Goal: Task Accomplishment & Management: Manage account settings

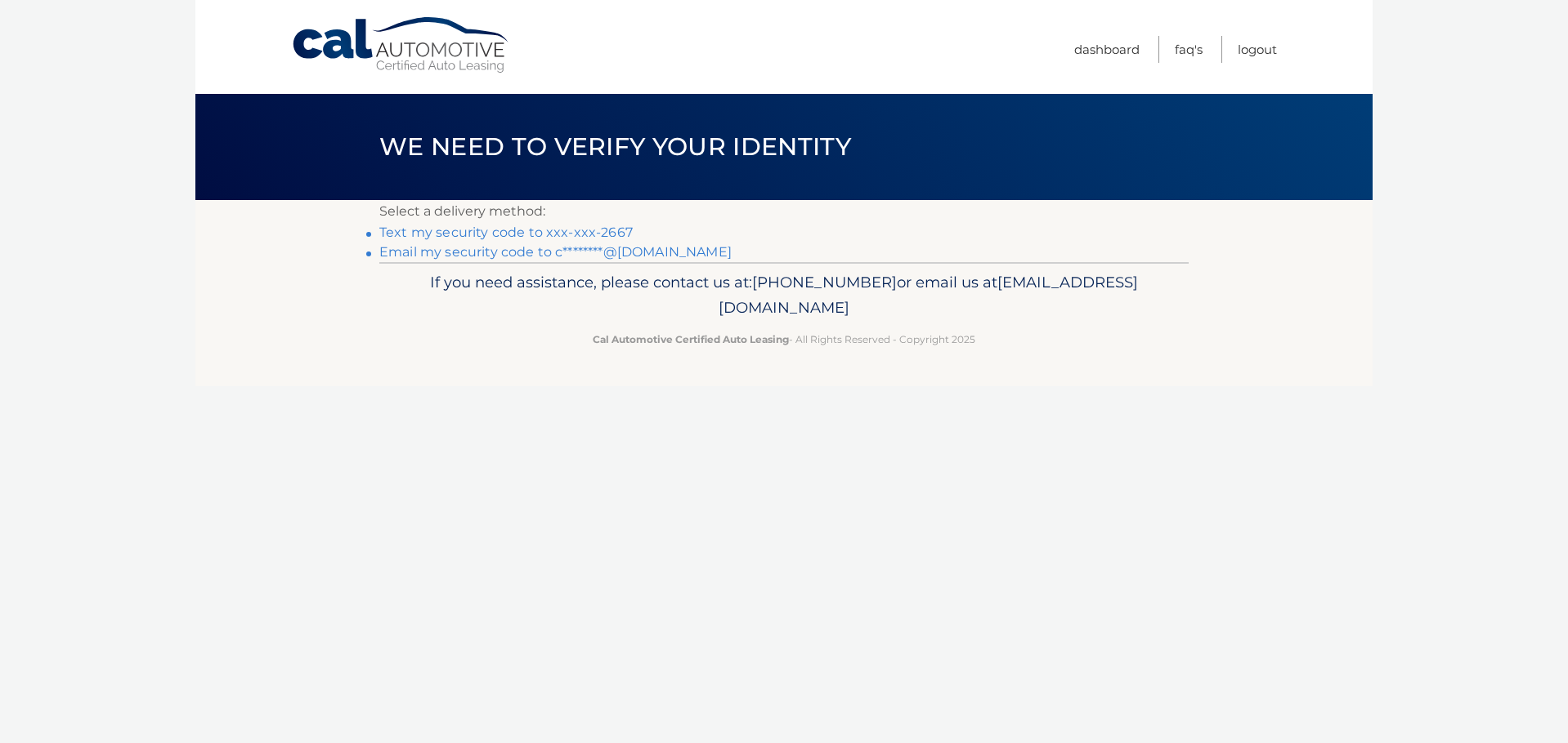
click at [574, 232] on link "Text my security code to xxx-xxx-2667" at bounding box center [507, 232] width 254 height 15
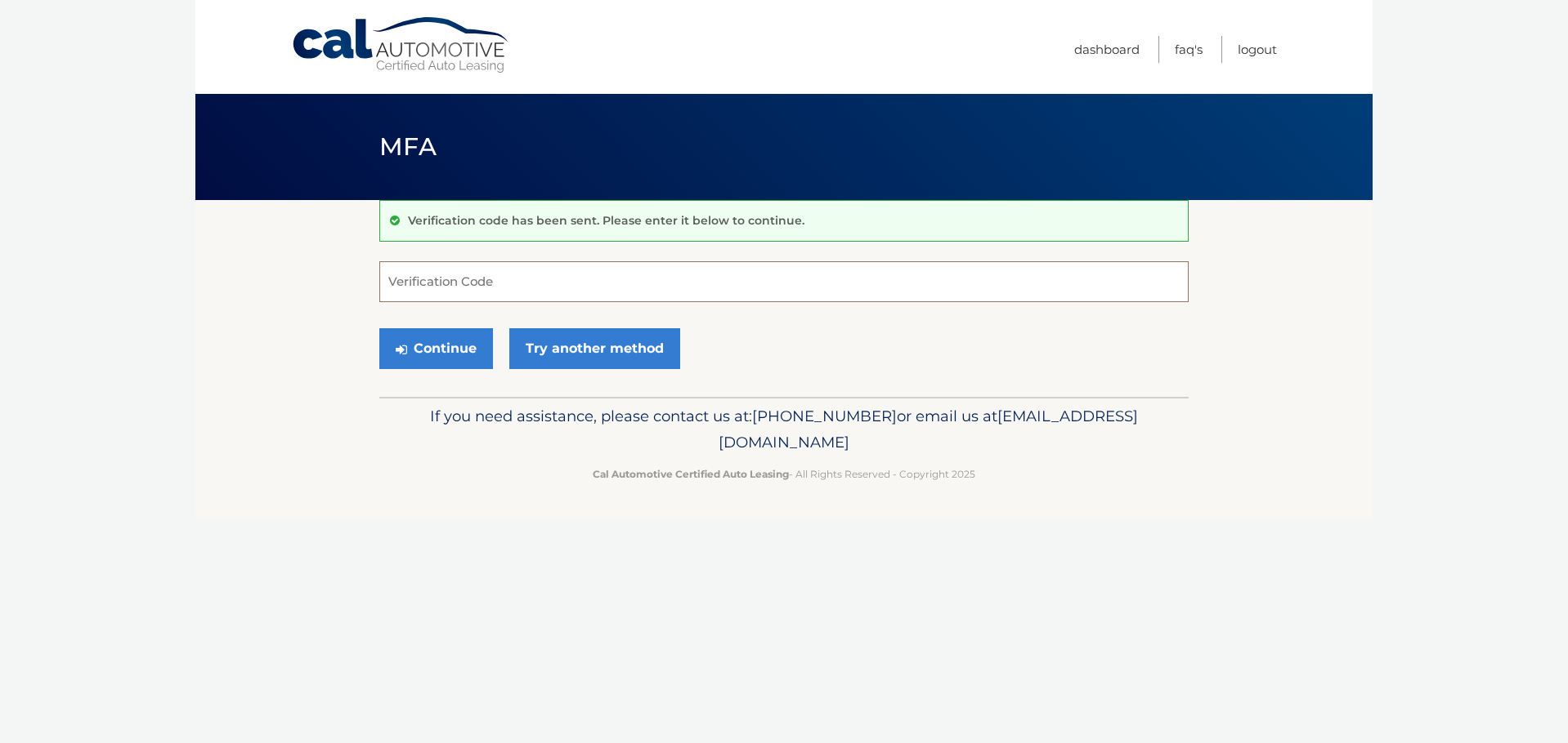
click at [520, 284] on input "Verification Code" at bounding box center [784, 281] width 810 height 41
click at [627, 264] on input "Verification Code" at bounding box center [784, 281] width 810 height 41
type input "400405"
click at [399, 345] on icon "submit" at bounding box center [401, 350] width 11 height 13
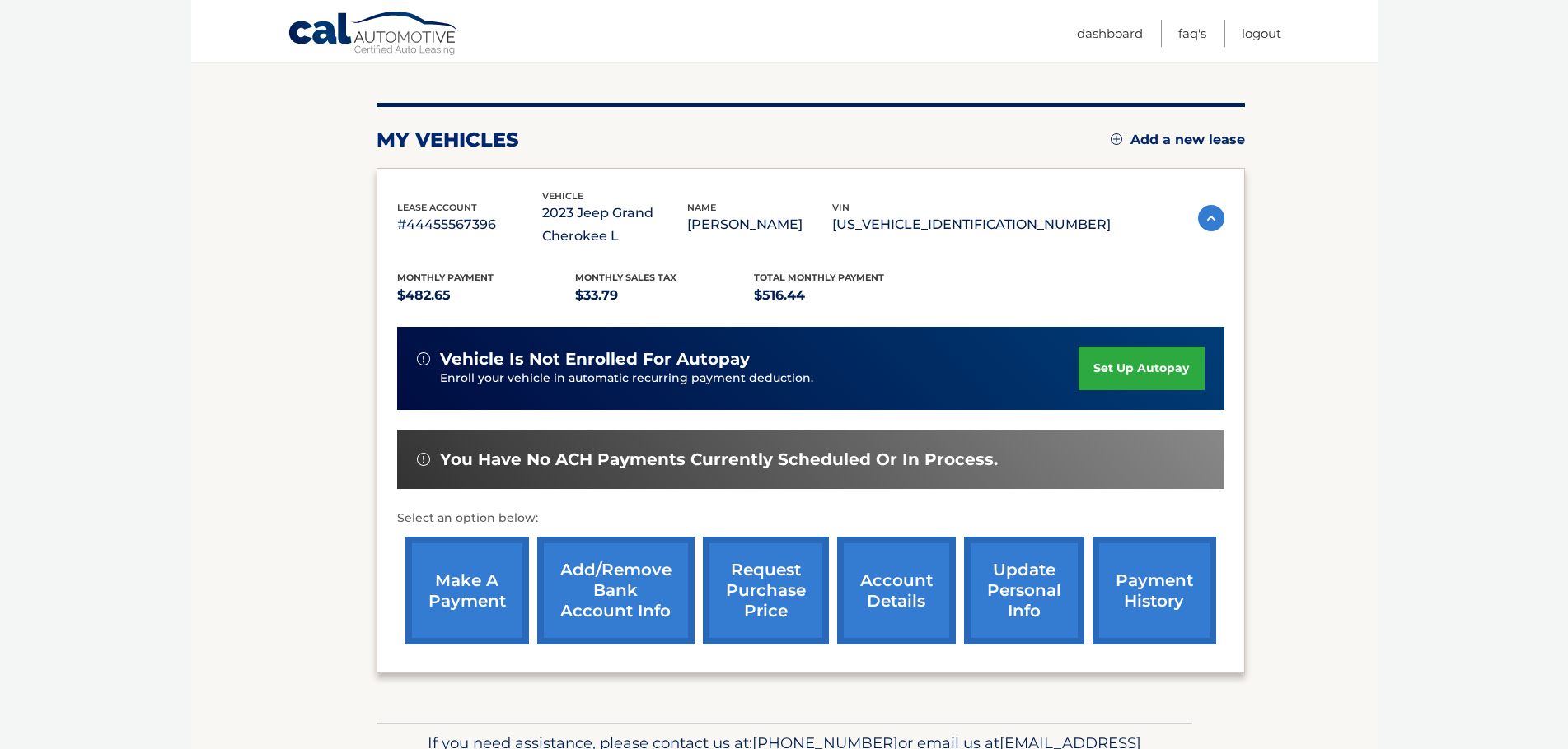
scroll to position [135, 0]
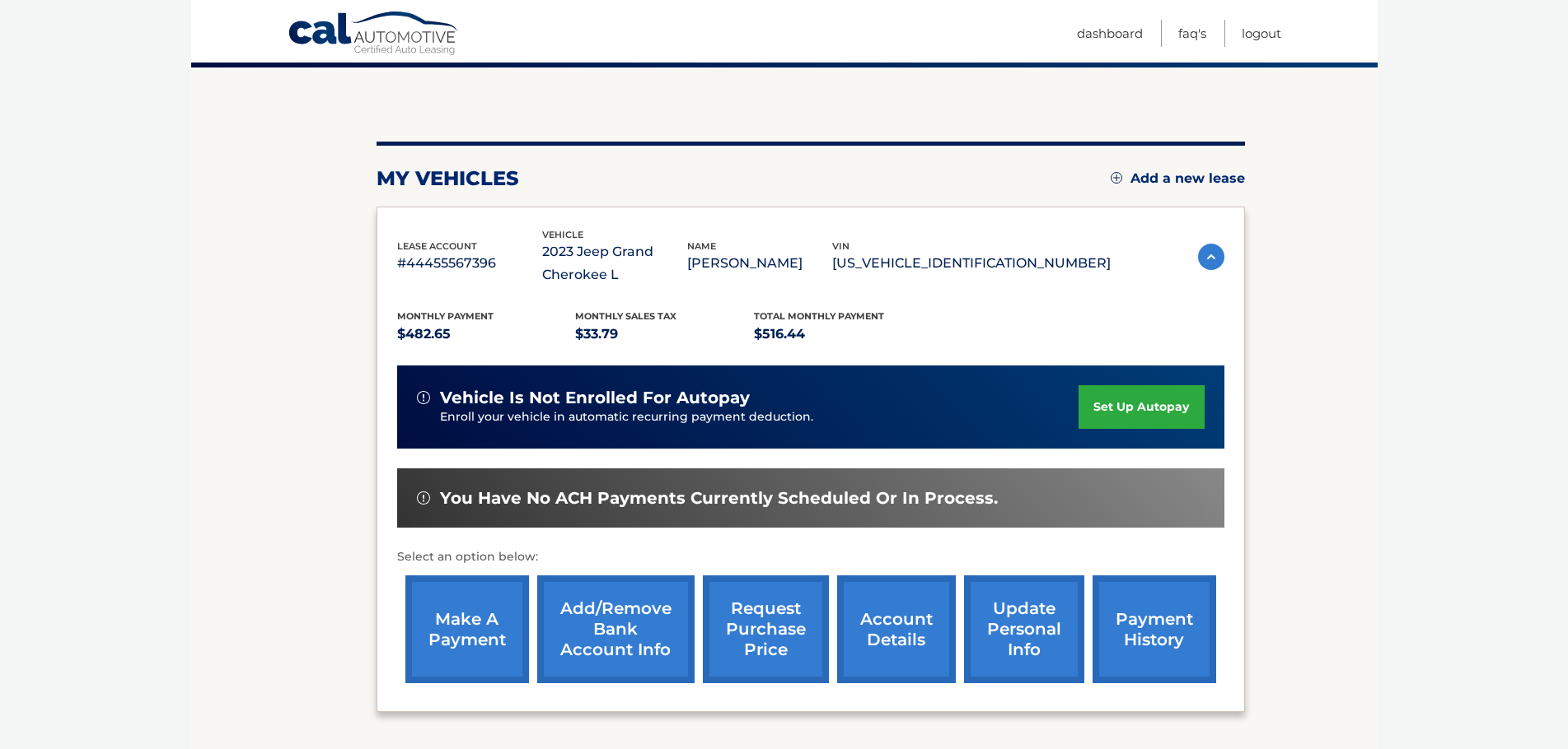
click at [884, 635] on link "account details" at bounding box center [896, 629] width 118 height 108
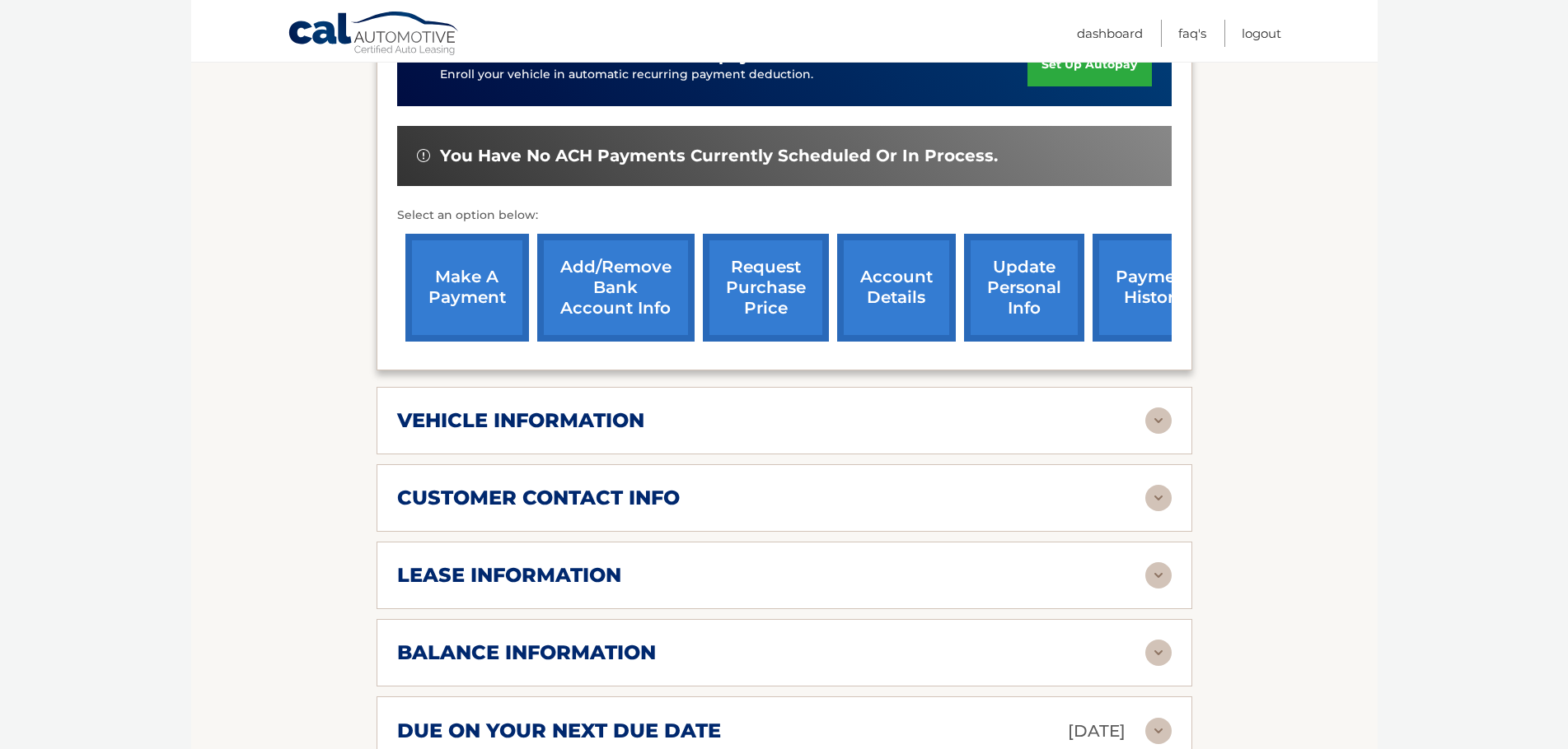
scroll to position [550, 0]
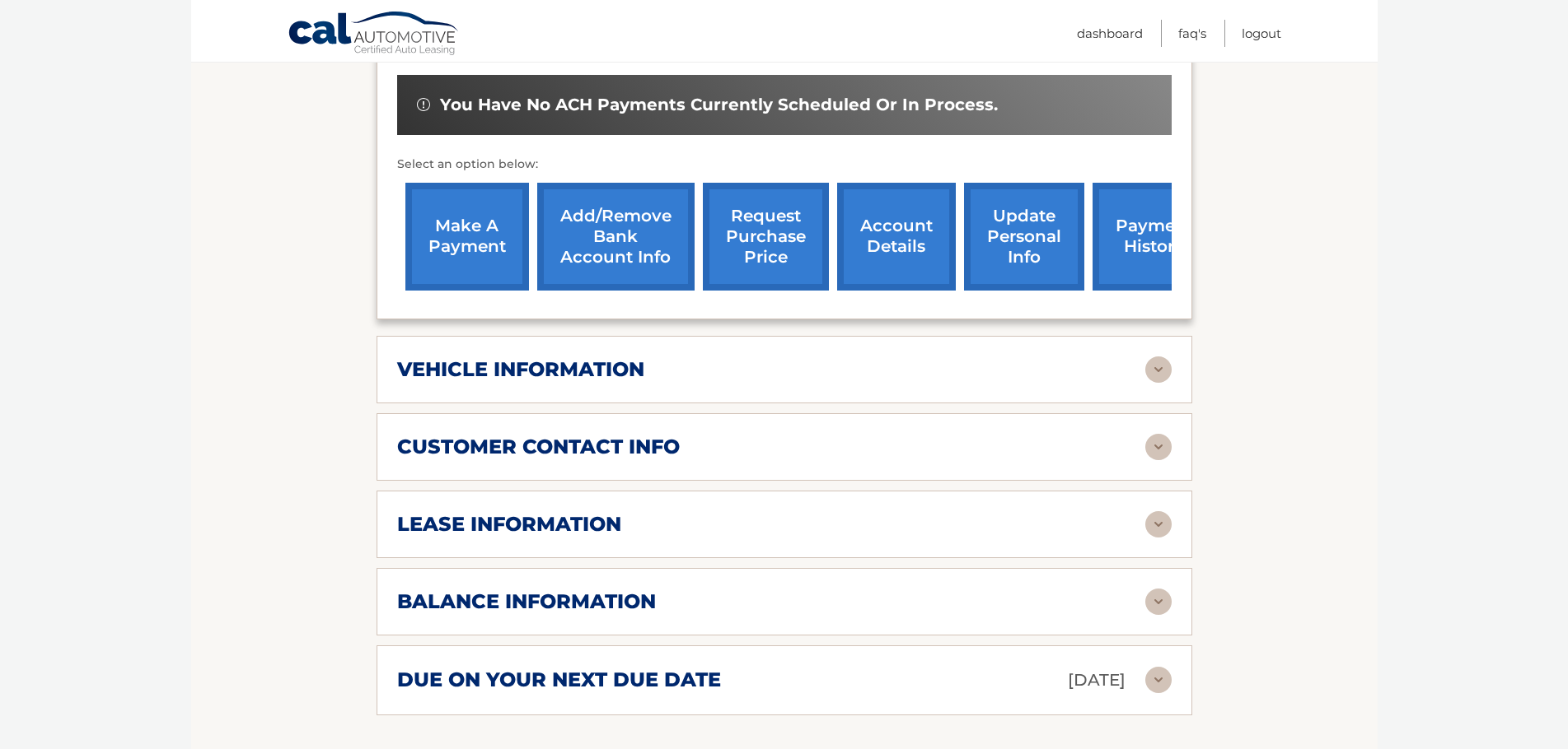
click at [712, 589] on div "balance information" at bounding box center [784, 602] width 774 height 27
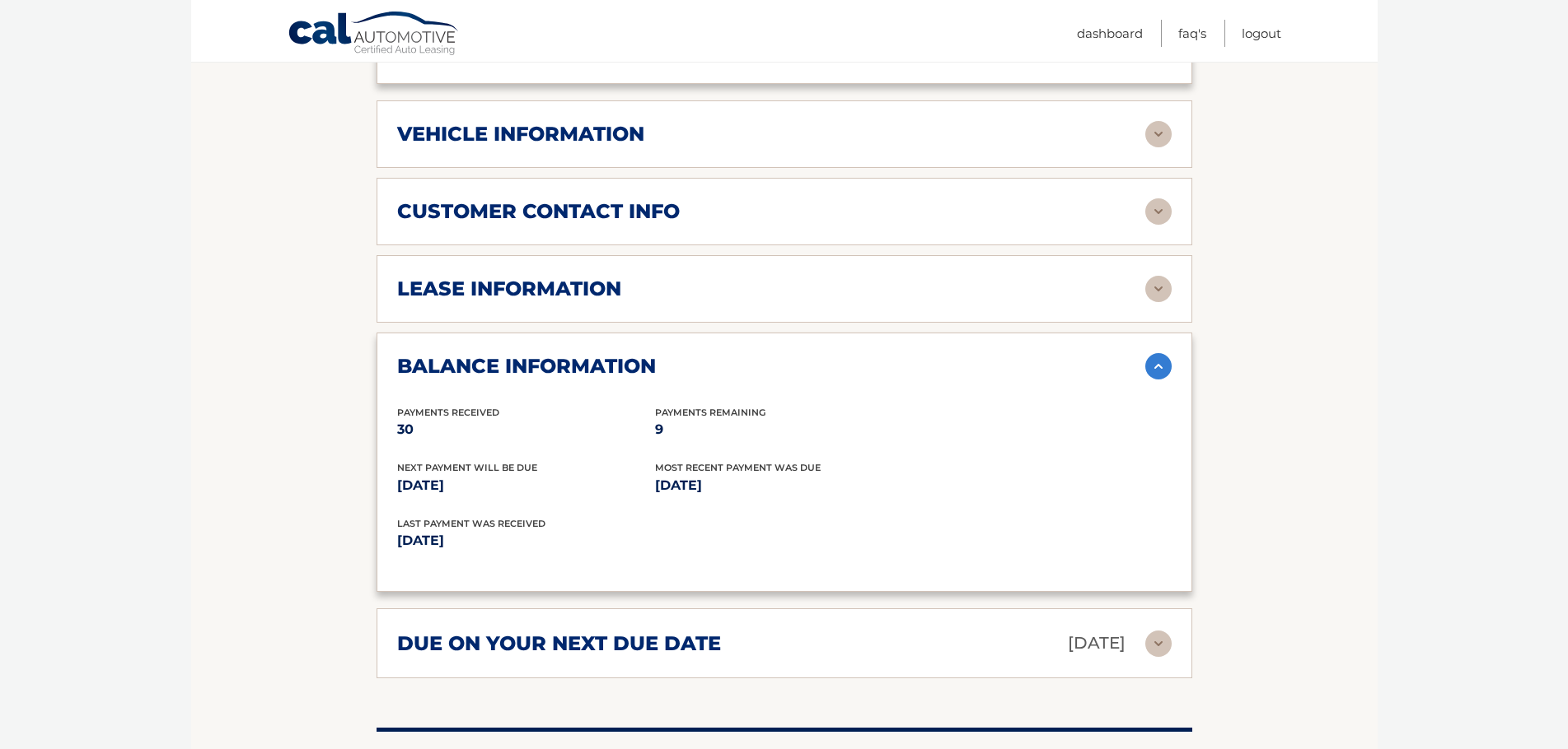
scroll to position [823, 0]
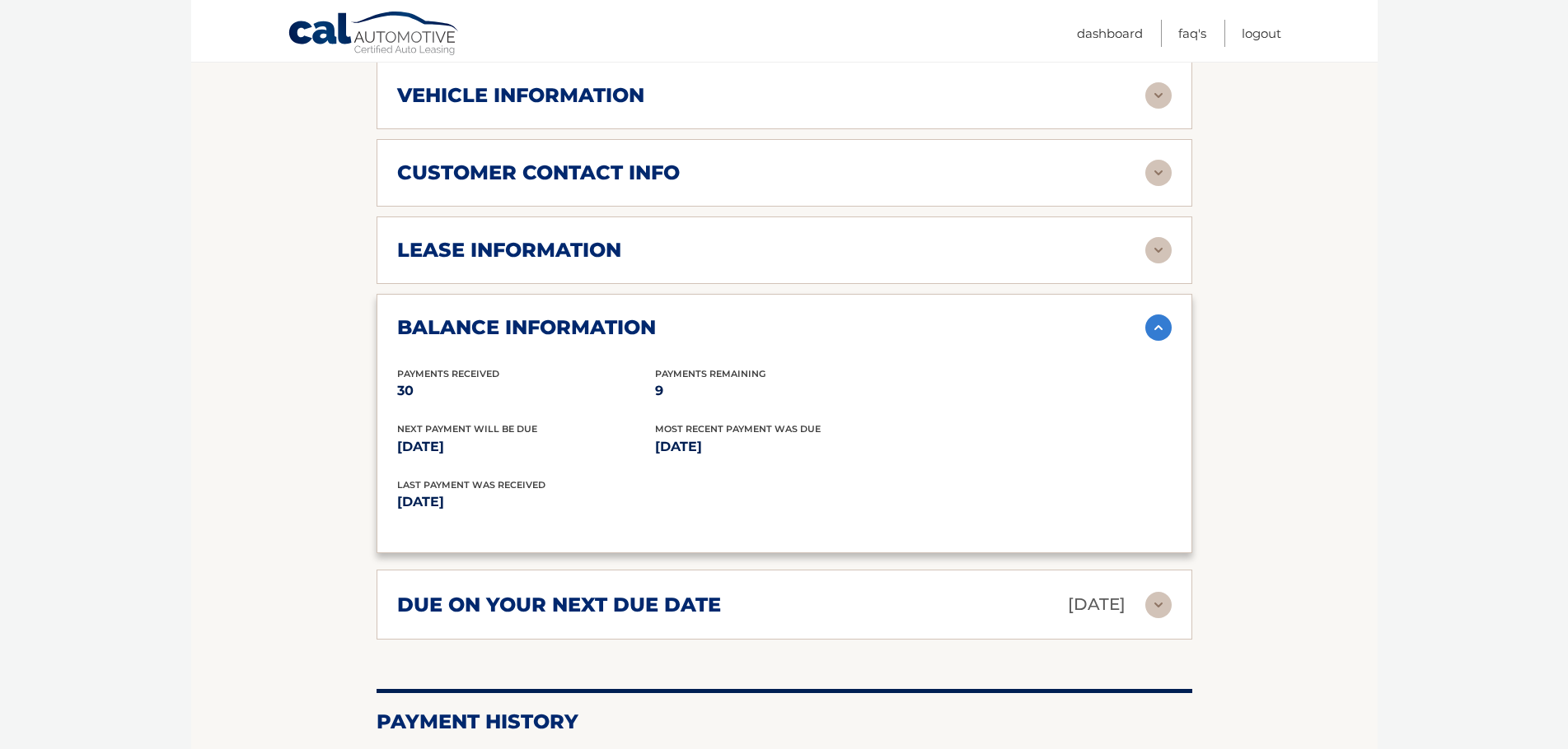
click at [762, 596] on div "due on your next due date Sep 21, 2025" at bounding box center [771, 605] width 748 height 29
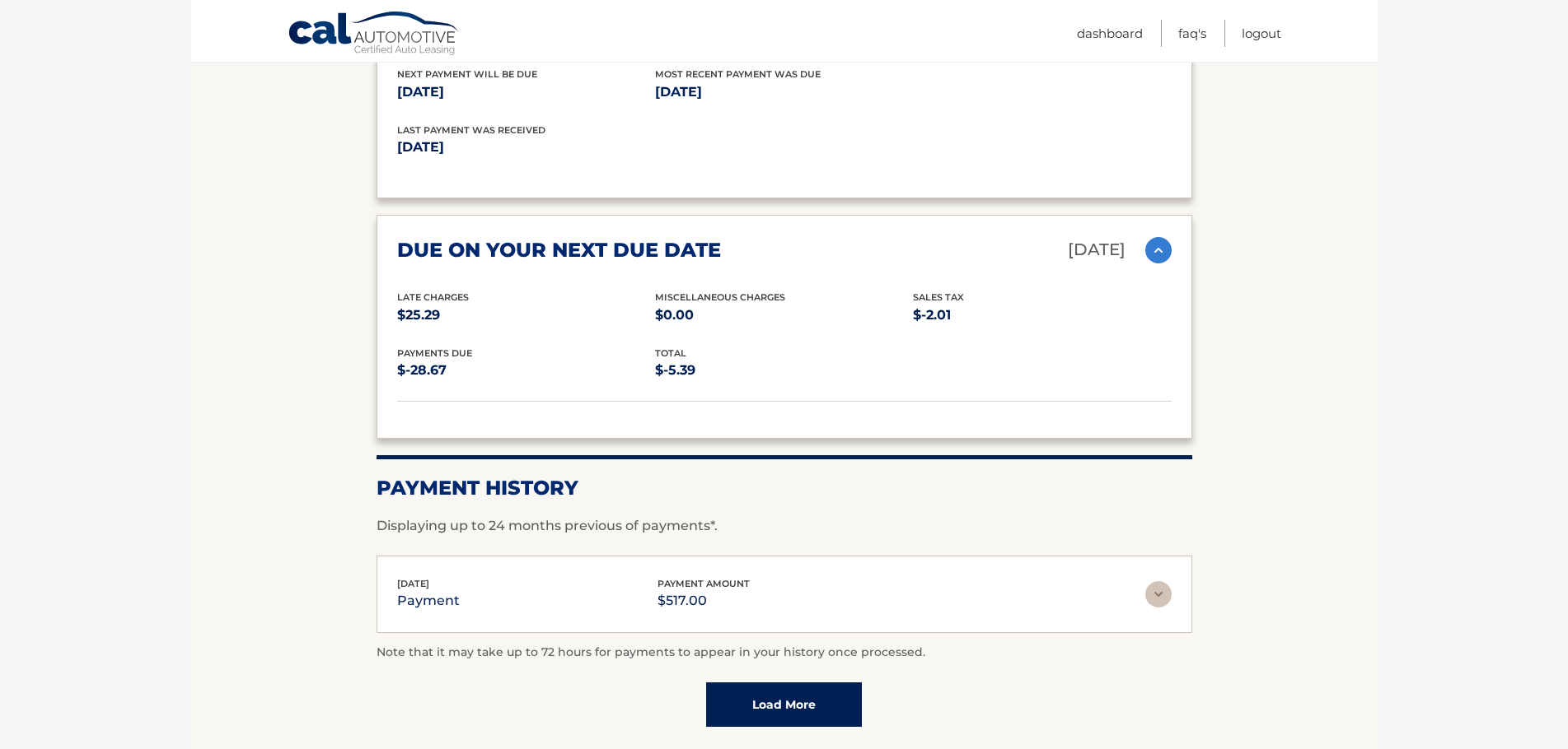
scroll to position [1236, 0]
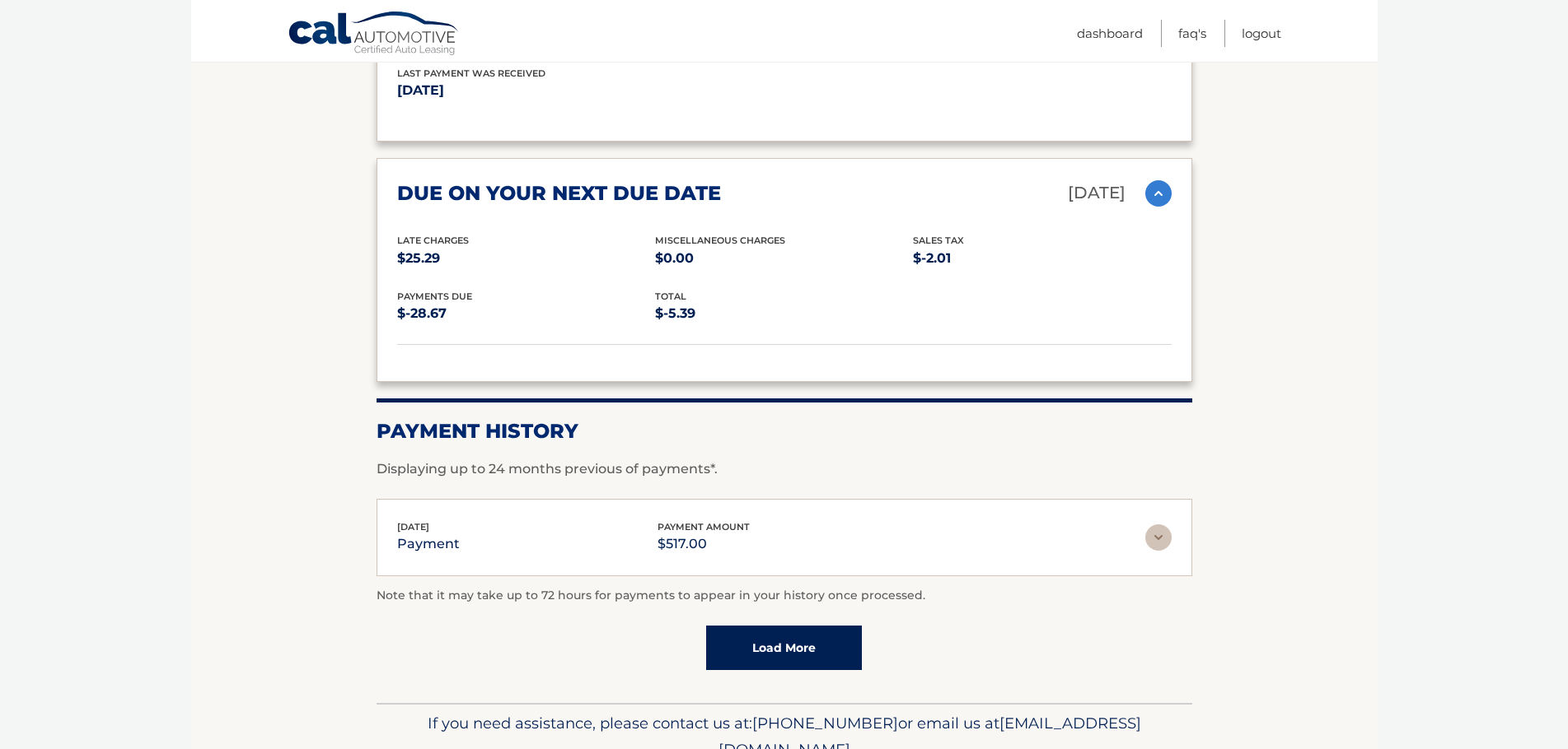
click at [1148, 547] on img at bounding box center [1159, 538] width 27 height 27
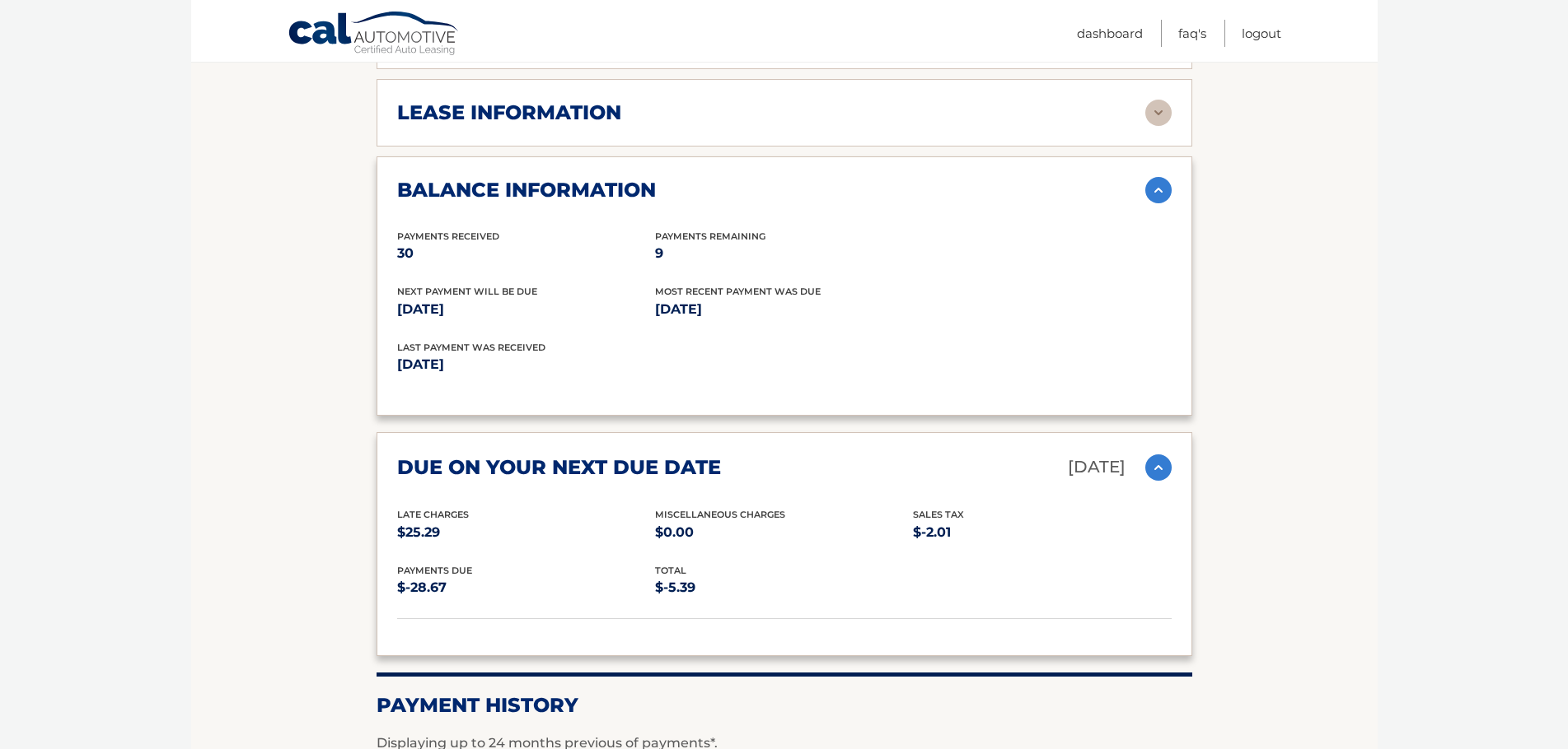
scroll to position [823, 0]
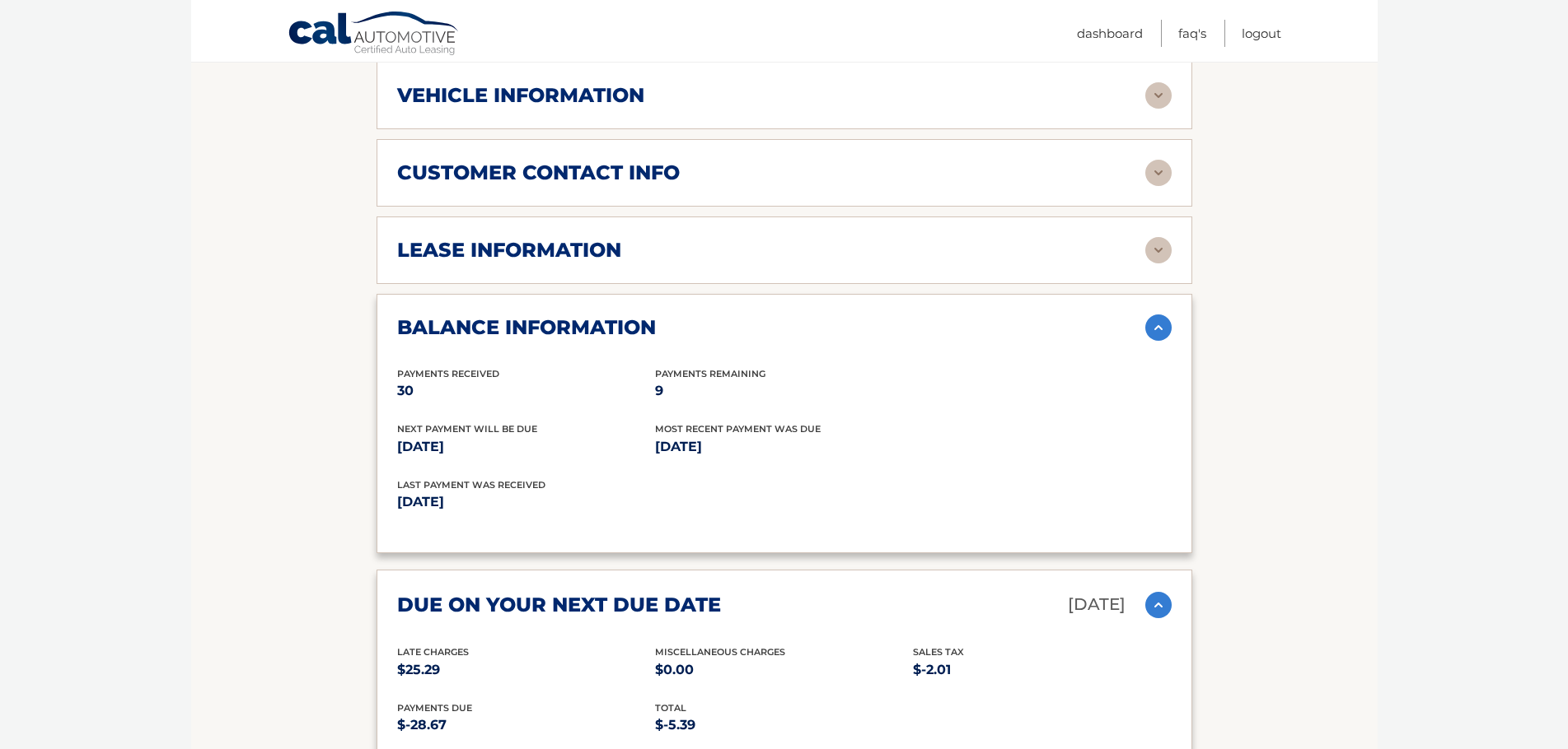
click at [1153, 249] on img at bounding box center [1159, 251] width 27 height 27
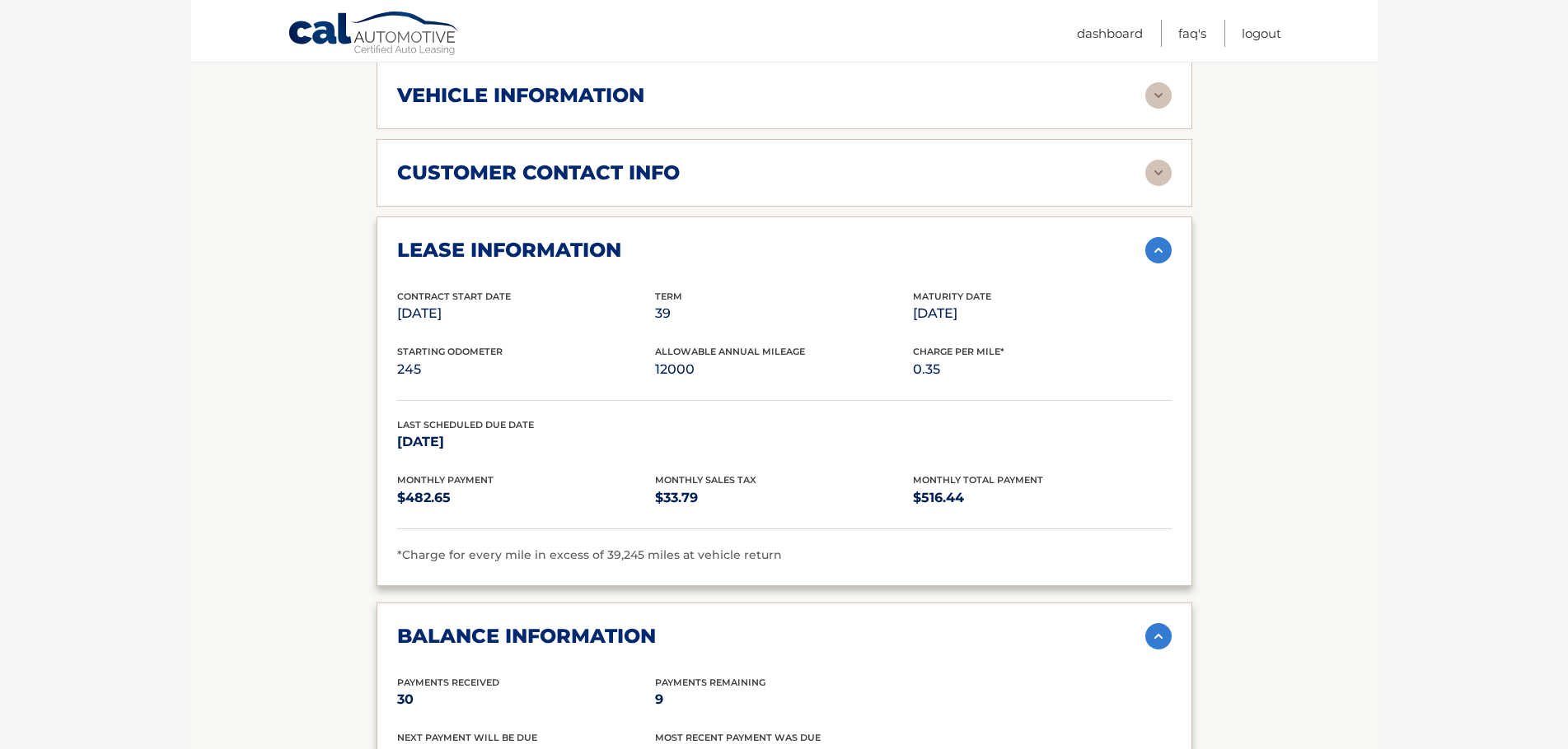
click at [1153, 249] on img at bounding box center [1159, 251] width 27 height 27
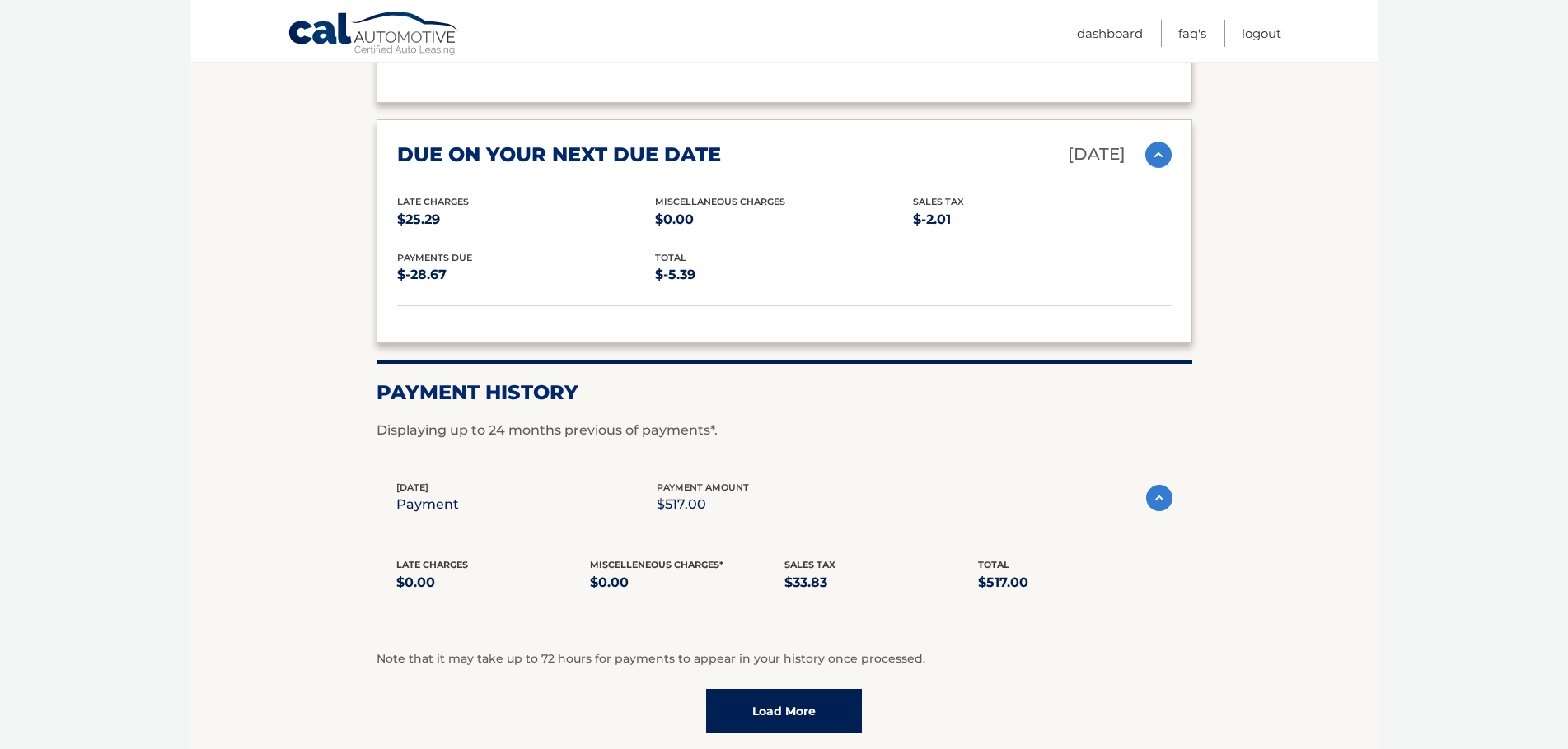
scroll to position [1373, 0]
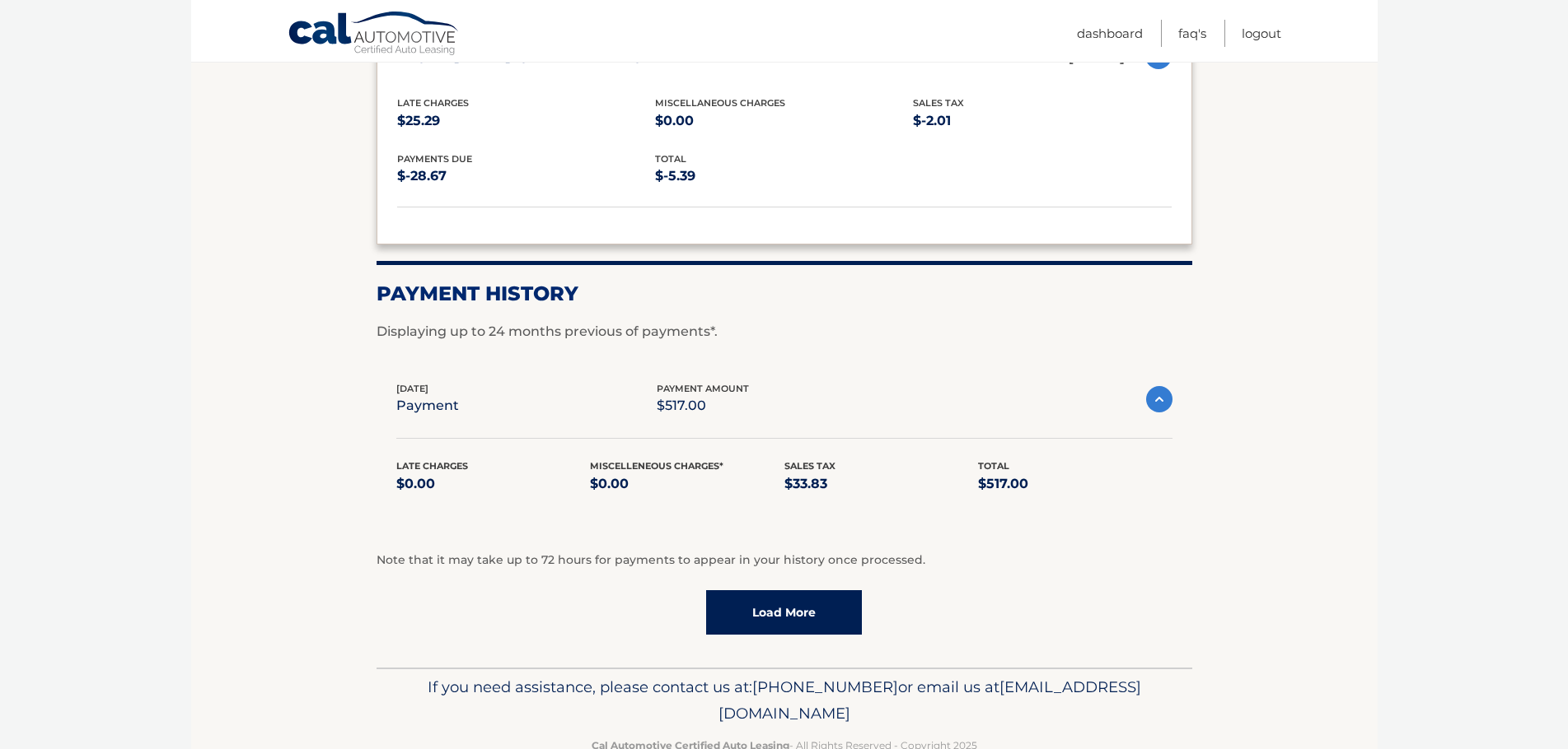
click at [768, 605] on link "Load More" at bounding box center [784, 613] width 156 height 45
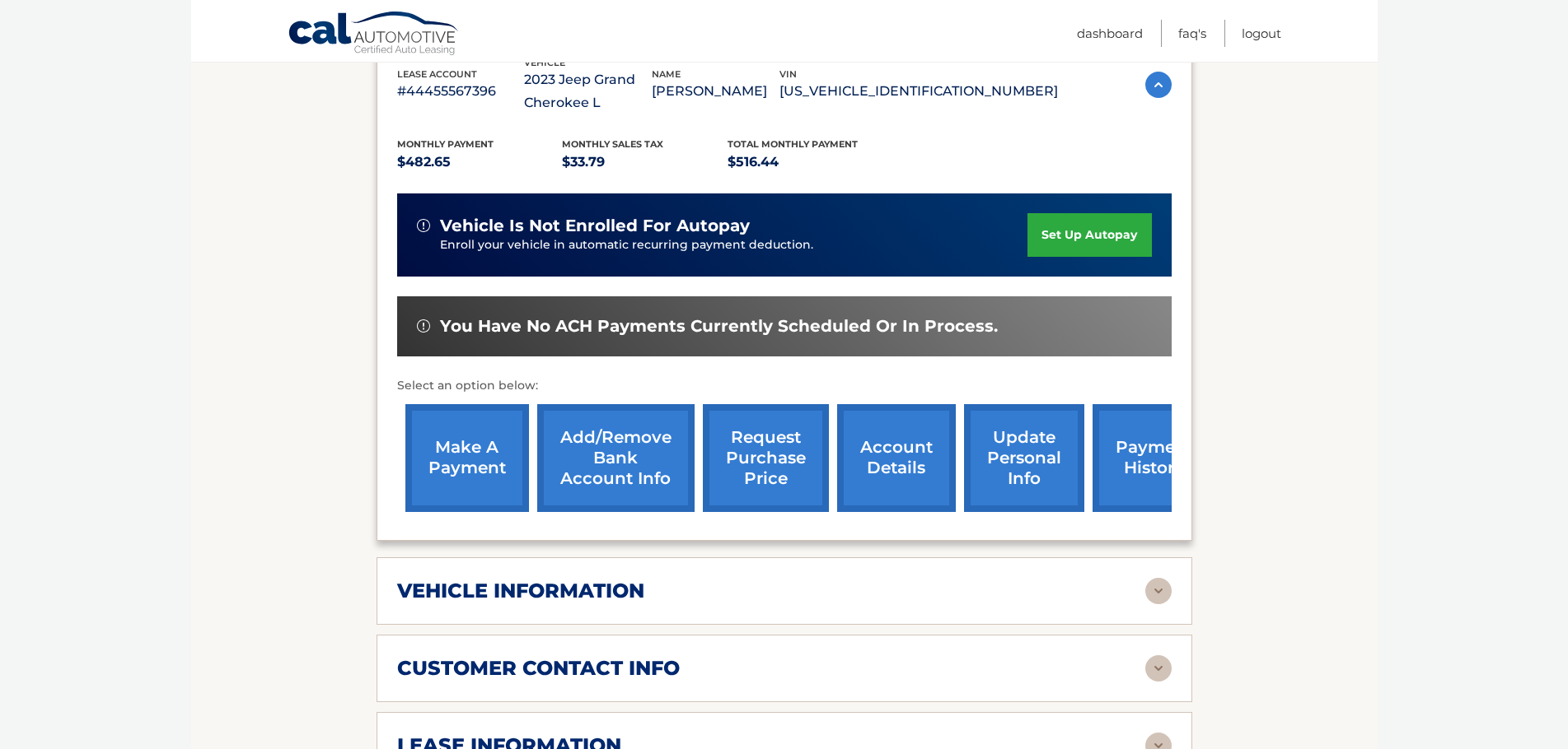
scroll to position [274, 0]
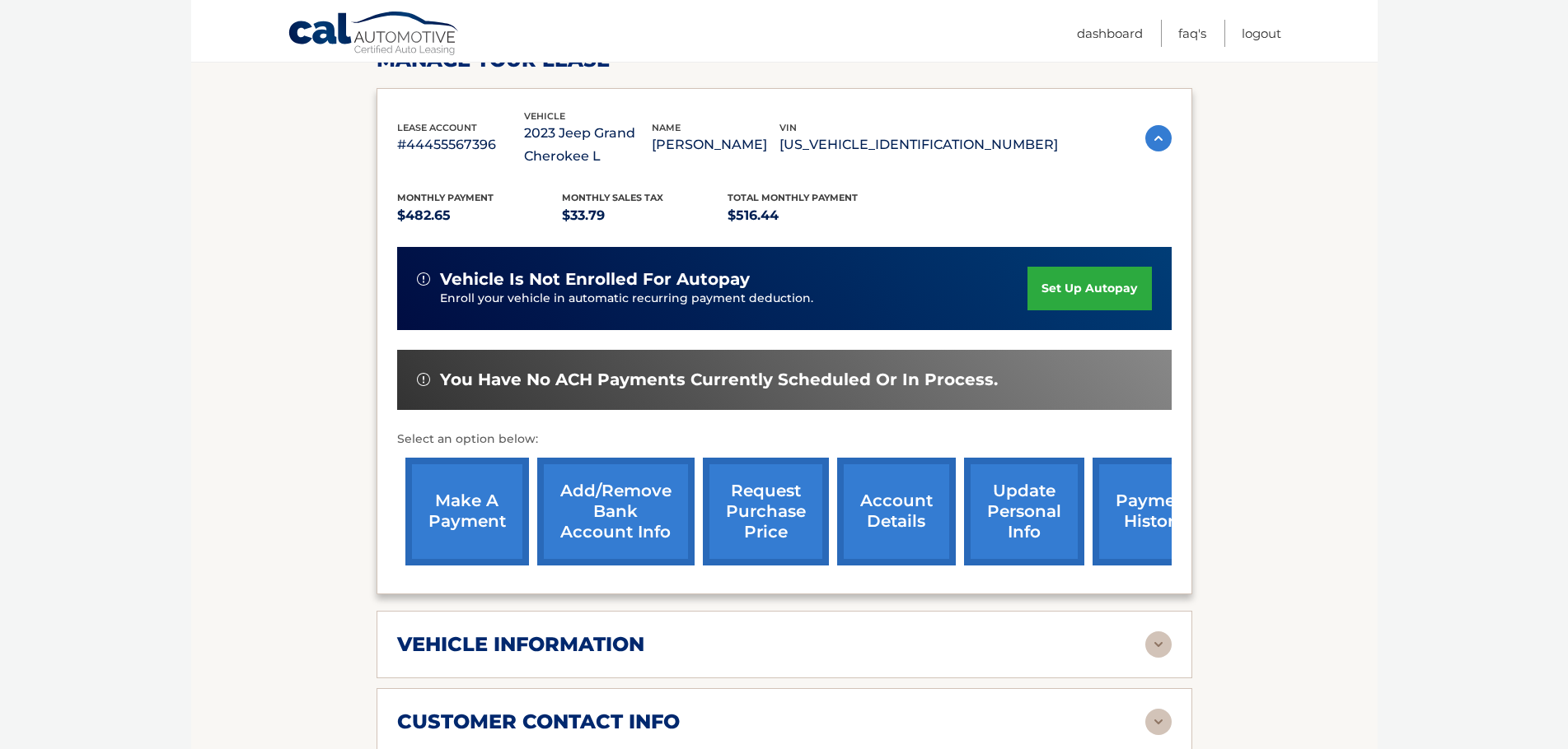
click at [479, 527] on link "make a payment" at bounding box center [467, 511] width 123 height 108
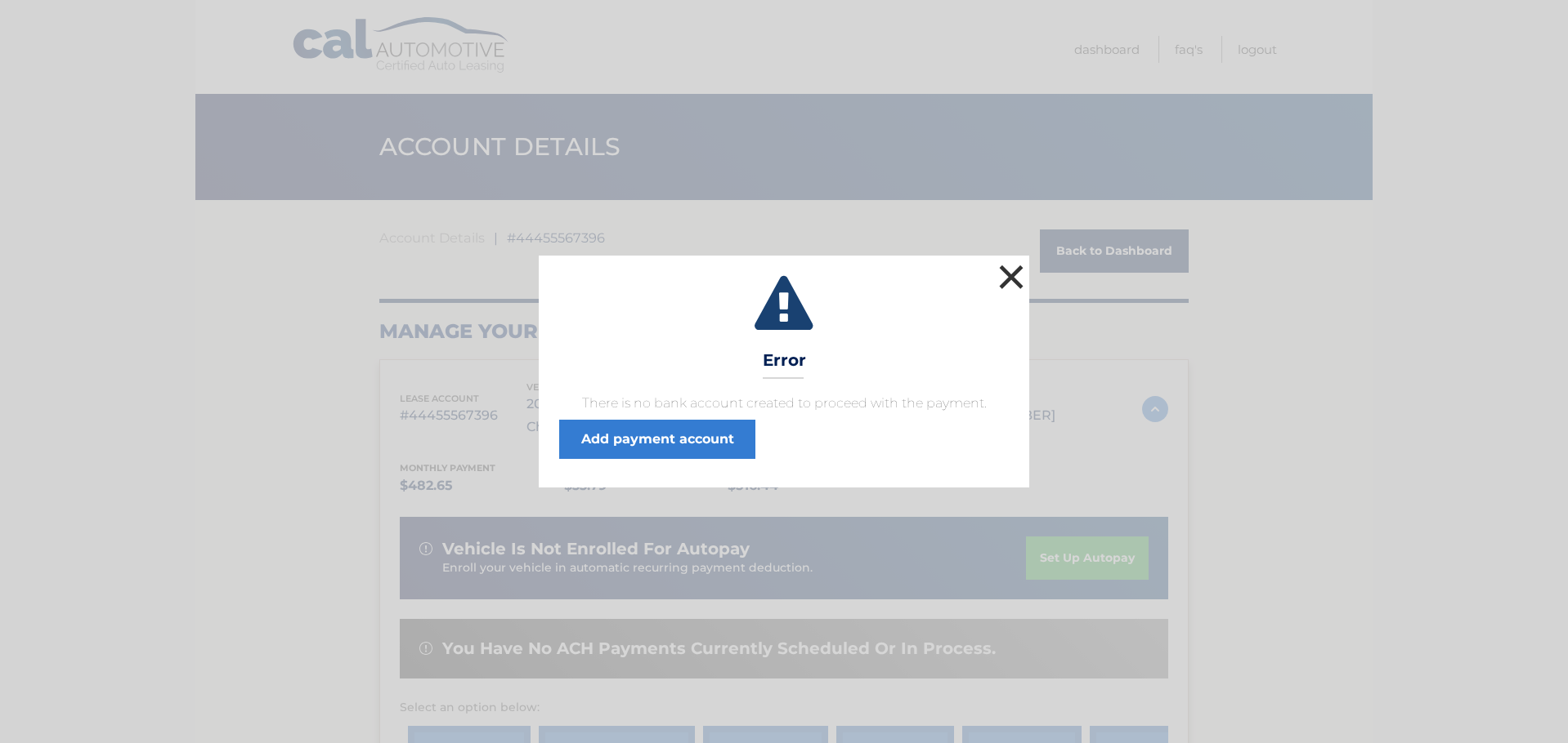
click at [1018, 269] on button "×" at bounding box center [1010, 276] width 33 height 33
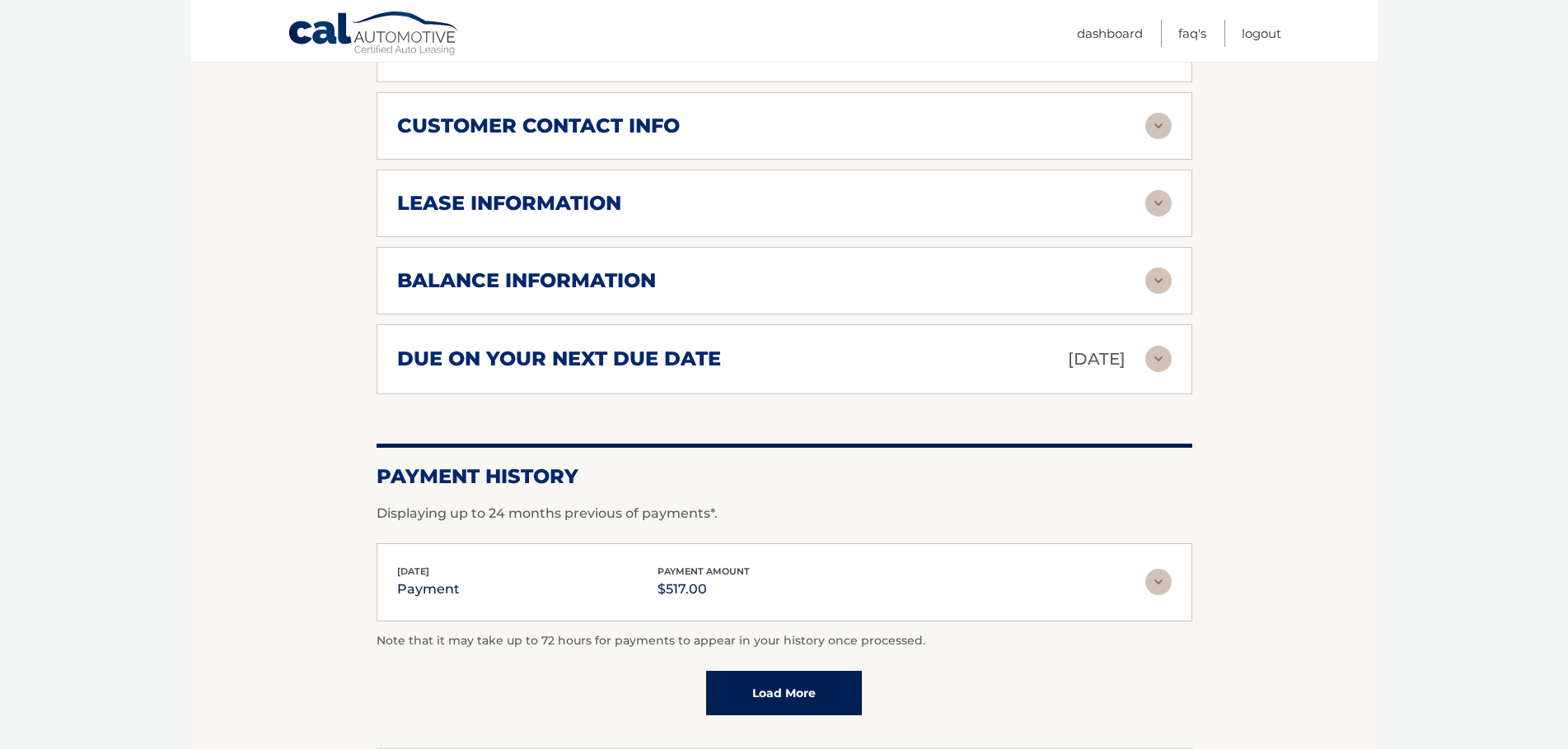
scroll to position [961, 0]
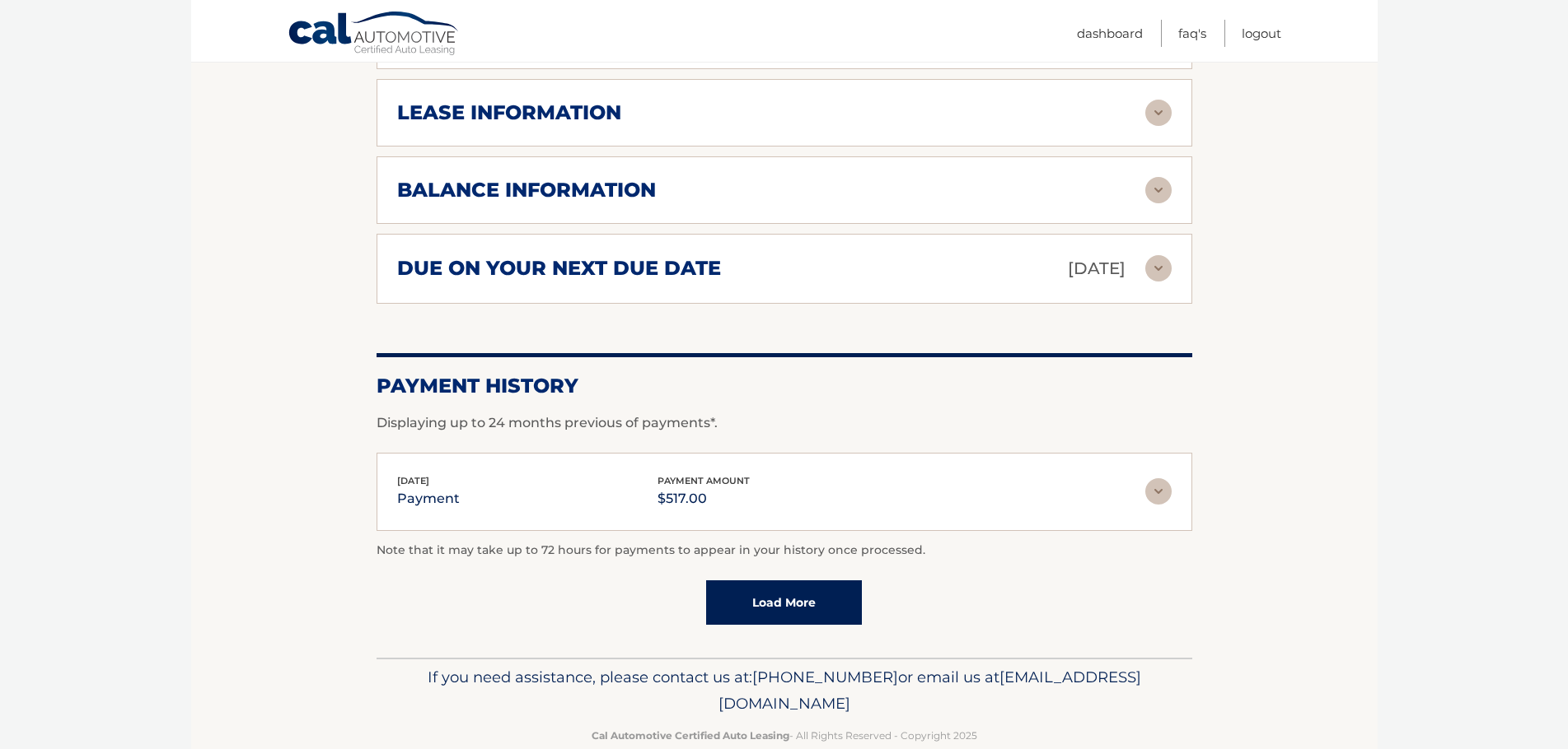
click at [1156, 264] on img at bounding box center [1159, 269] width 27 height 27
